Goal: Entertainment & Leisure: Consume media (video, audio)

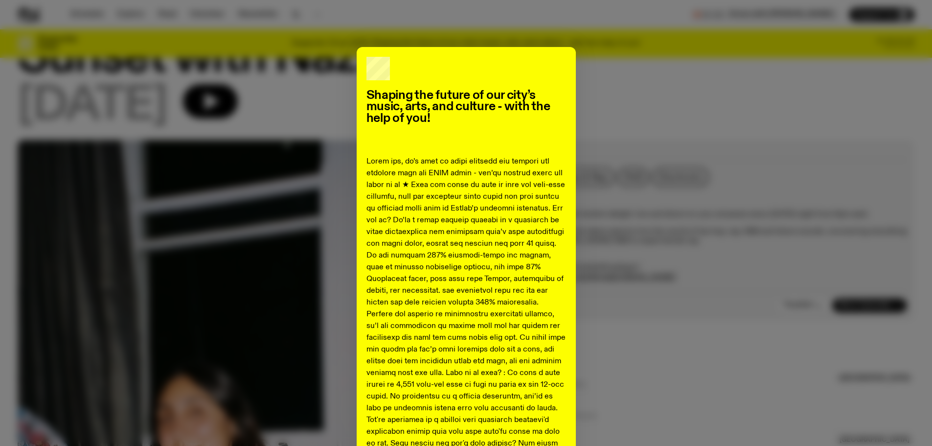
click at [640, 77] on div "Shaping the future of our city’s music, arts, and culture - with the help of yo…" at bounding box center [466, 434] width 897 height 774
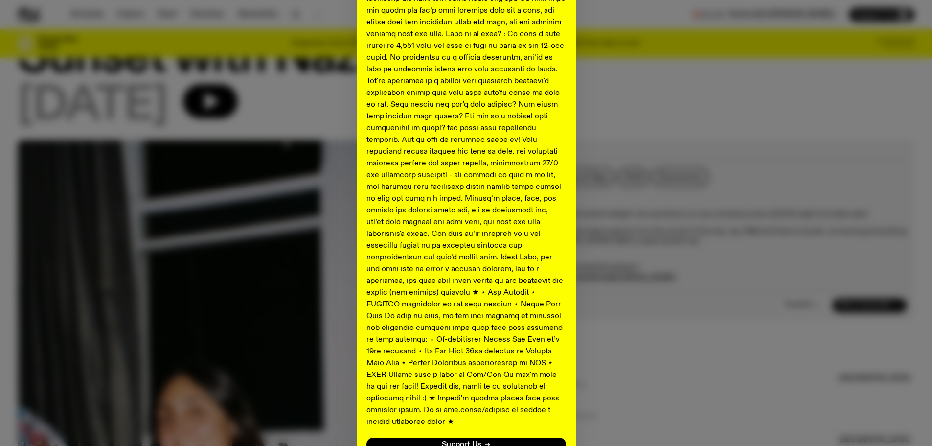
scroll to position [410, 0]
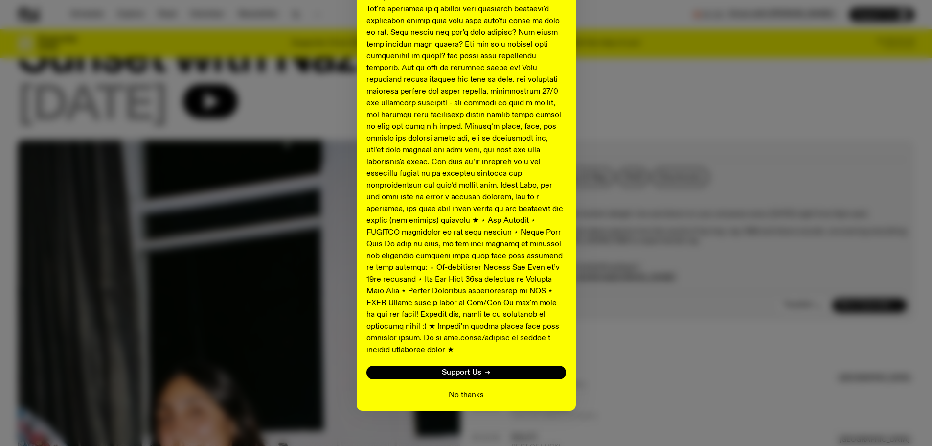
click at [466, 389] on button "No thanks" at bounding box center [466, 395] width 35 height 12
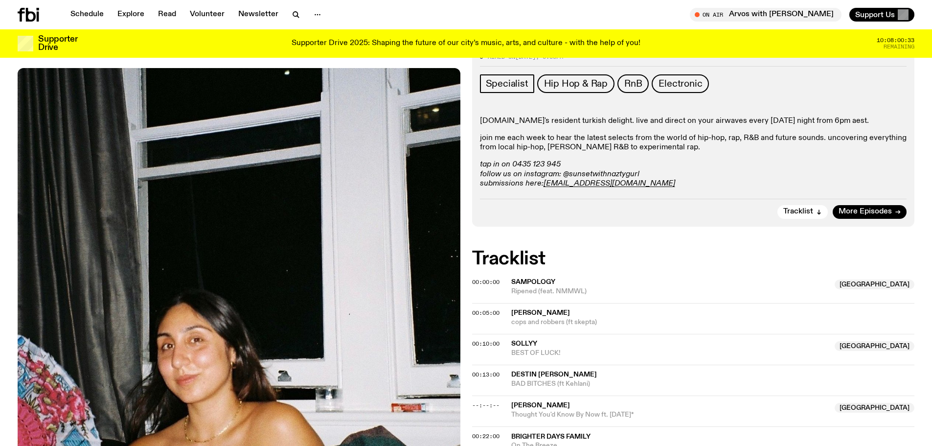
scroll to position [142, 0]
click at [475, 281] on span "00:00:00" at bounding box center [485, 282] width 27 height 8
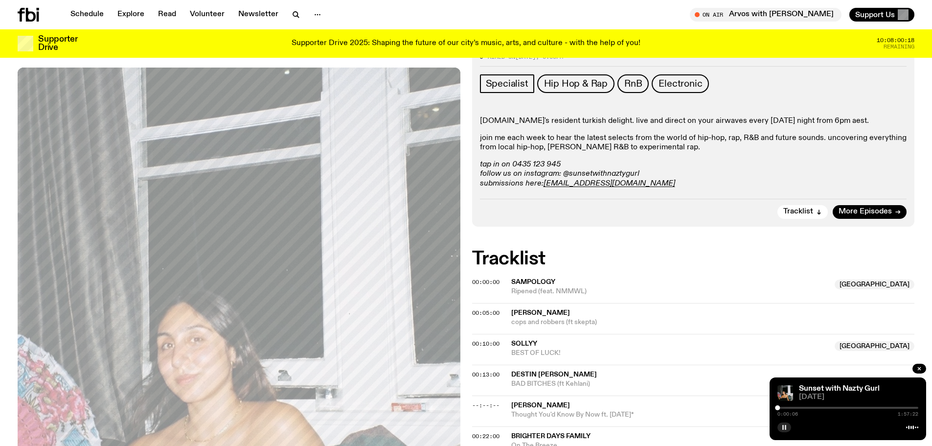
click at [783, 429] on rect "button" at bounding box center [782, 427] width 1 height 5
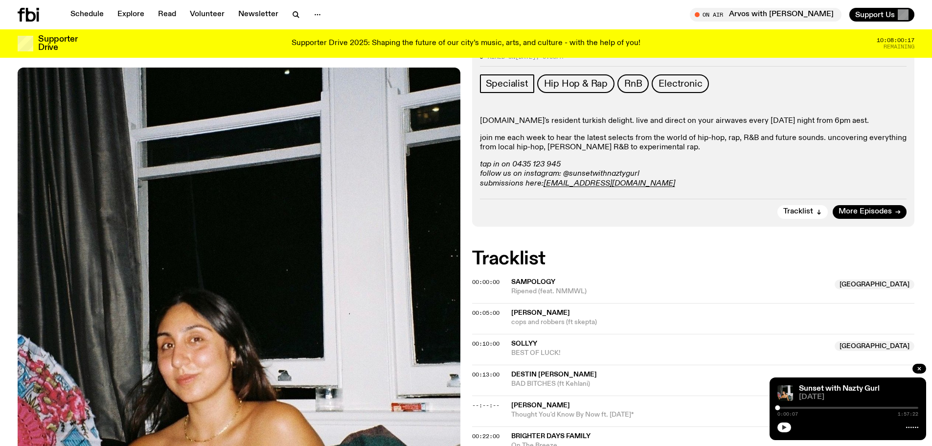
drag, startPoint x: 778, startPoint y: 410, endPoint x: 760, endPoint y: 409, distance: 18.1
drag, startPoint x: 781, startPoint y: 406, endPoint x: 776, endPoint y: 406, distance: 4.9
click at [777, 406] on div "0:00:07 1:57:22" at bounding box center [847, 411] width 141 height 12
drag, startPoint x: 776, startPoint y: 406, endPoint x: 762, endPoint y: 407, distance: 13.7
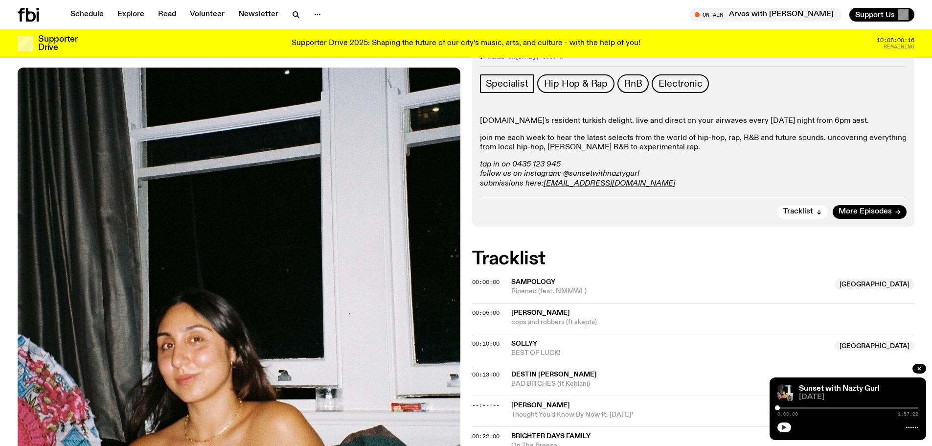
click at [787, 426] on button "button" at bounding box center [784, 427] width 14 height 10
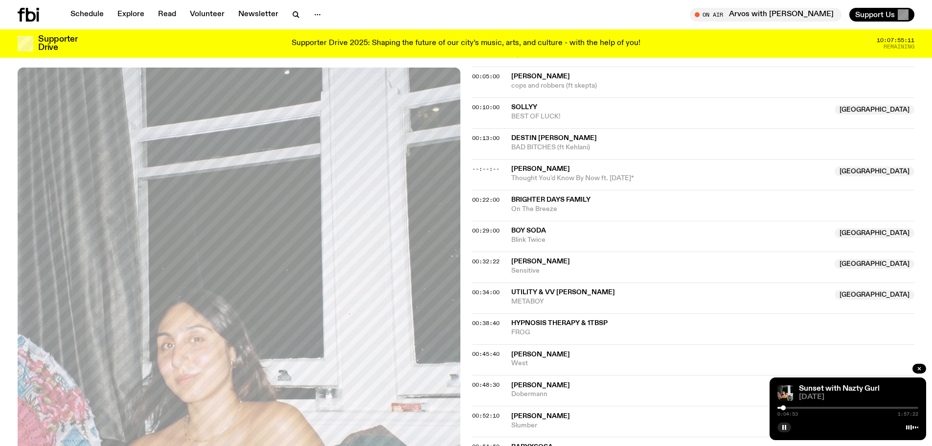
scroll to position [240, 0]
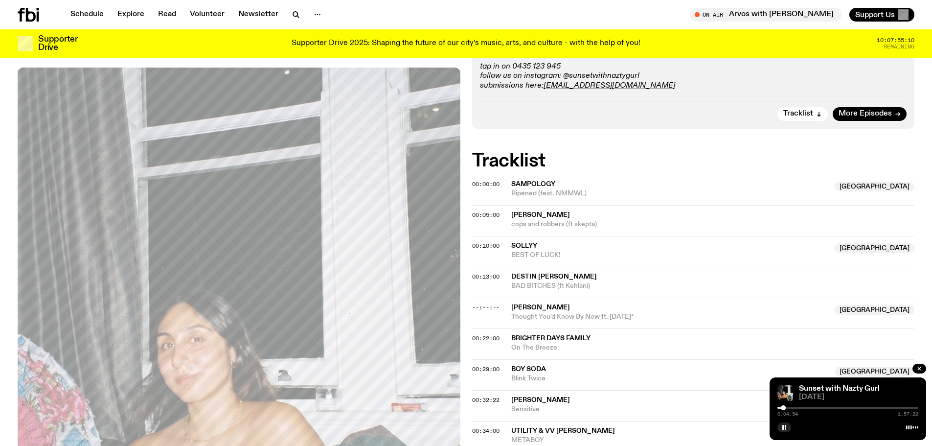
click at [556, 219] on span "[PERSON_NAME]" at bounding box center [713, 214] width 404 height 9
click at [784, 426] on rect "button" at bounding box center [782, 427] width 1 height 5
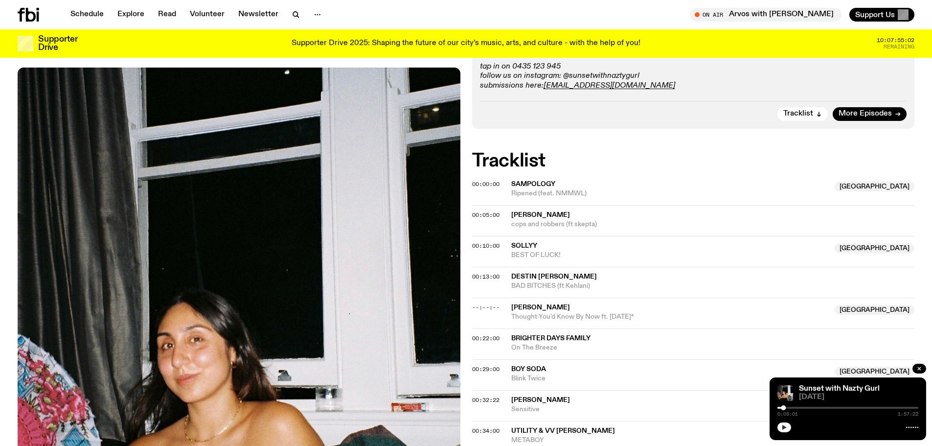
click at [539, 218] on span "[PERSON_NAME]" at bounding box center [540, 214] width 59 height 7
click at [784, 432] on div "Sunset with Nazty Gurl [DATE] 0:05:01 1:57:22" at bounding box center [847, 408] width 157 height 63
click at [784, 429] on icon "button" at bounding box center [784, 427] width 6 height 6
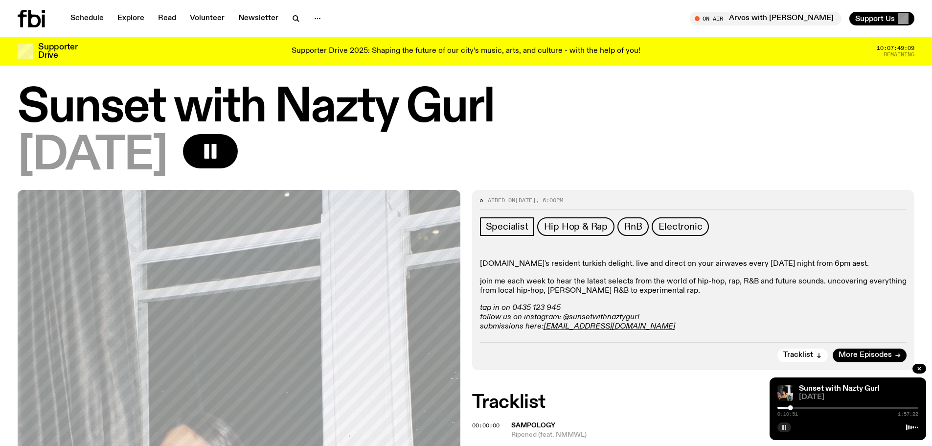
scroll to position [0, 0]
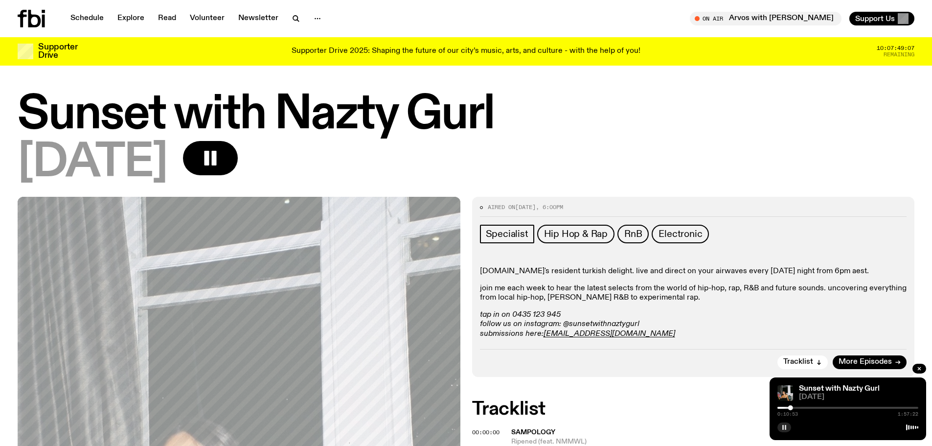
drag, startPoint x: 27, startPoint y: 114, endPoint x: 178, endPoint y: 167, distance: 159.2
click at [178, 167] on div "Sunset with Nazty Gurl [DATE]" at bounding box center [466, 139] width 897 height 92
copy div "Sunset with Nazty Gurl [DATE]"
click at [558, 119] on h1 "Sunset with Nazty Gurl" at bounding box center [466, 115] width 897 height 44
